Goal: Transaction & Acquisition: Purchase product/service

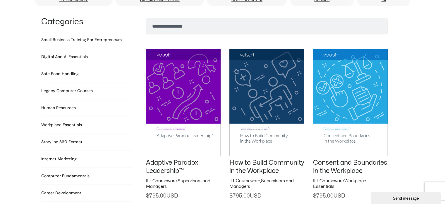
scroll to position [410, 0]
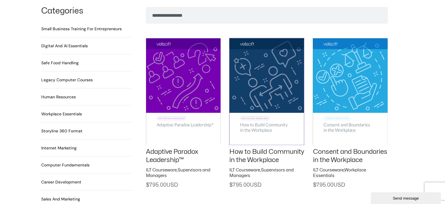
drag, startPoint x: 297, startPoint y: 91, endPoint x: 332, endPoint y: 94, distance: 34.7
click at [297, 91] on img at bounding box center [267, 91] width 75 height 106
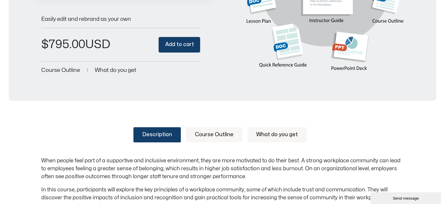
scroll to position [176, 0]
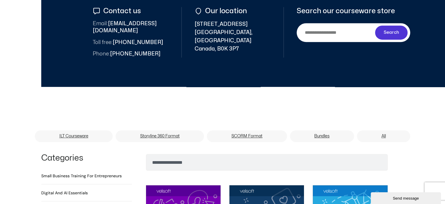
scroll to position [264, 0]
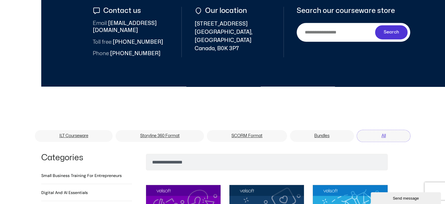
drag, startPoint x: 383, startPoint y: 131, endPoint x: 429, endPoint y: 136, distance: 46.6
click at [383, 131] on link "All" at bounding box center [383, 136] width 53 height 12
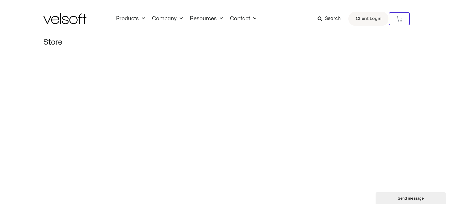
click at [61, 14] on img at bounding box center [64, 18] width 43 height 11
